Goal: Task Accomplishment & Management: Manage account settings

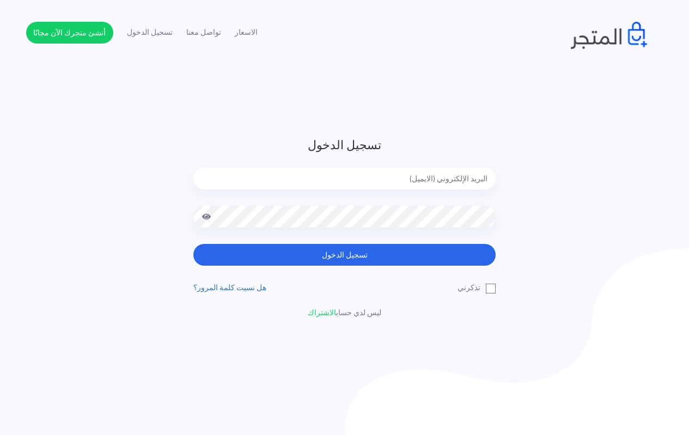
click at [376, 181] on input "email" at bounding box center [344, 179] width 302 height 22
click at [414, 178] on input "email" at bounding box center [344, 179] width 302 height 22
type input "[EMAIL_ADDRESS][DOMAIN_NAME]"
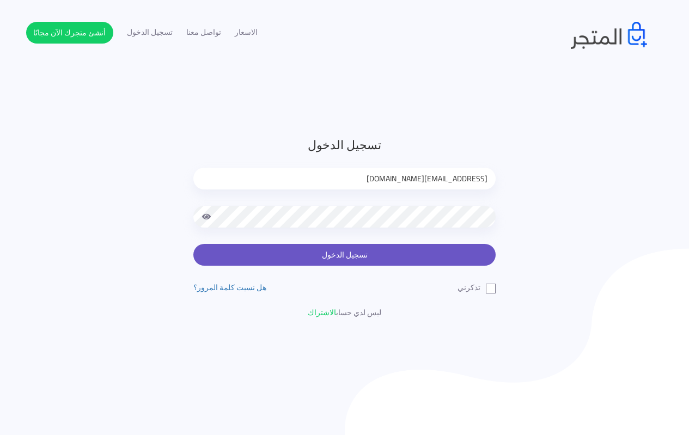
click at [315, 256] on button "تسجيل الدخول" at bounding box center [344, 255] width 302 height 22
